Goal: Go to known website: Access a specific website the user already knows

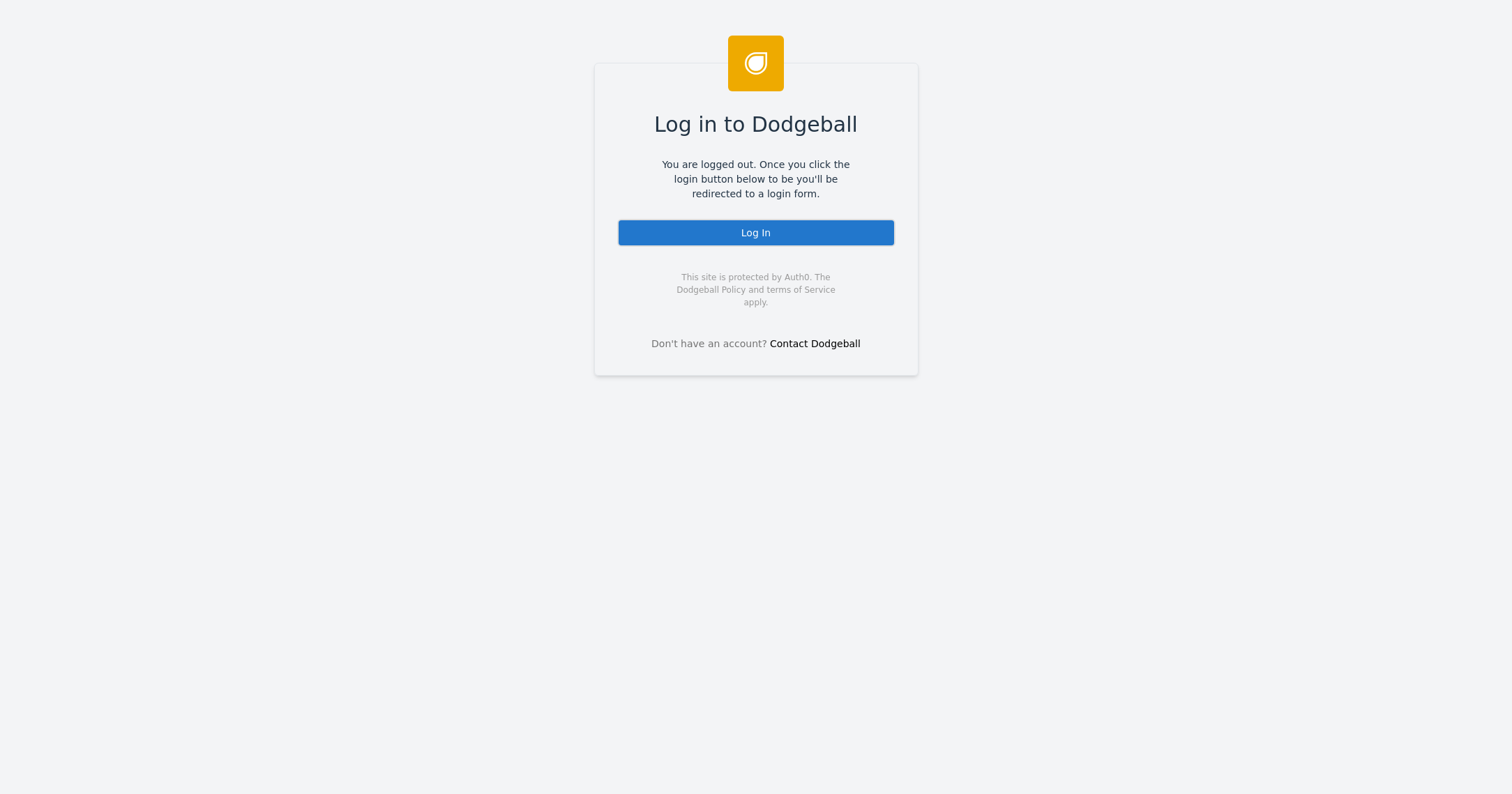
click at [742, 234] on div "Log In" at bounding box center [756, 232] width 279 height 27
click at [763, 236] on div "Log In" at bounding box center [756, 232] width 279 height 27
click at [795, 235] on div "Log In" at bounding box center [756, 232] width 279 height 27
